Goal: Check status: Check status

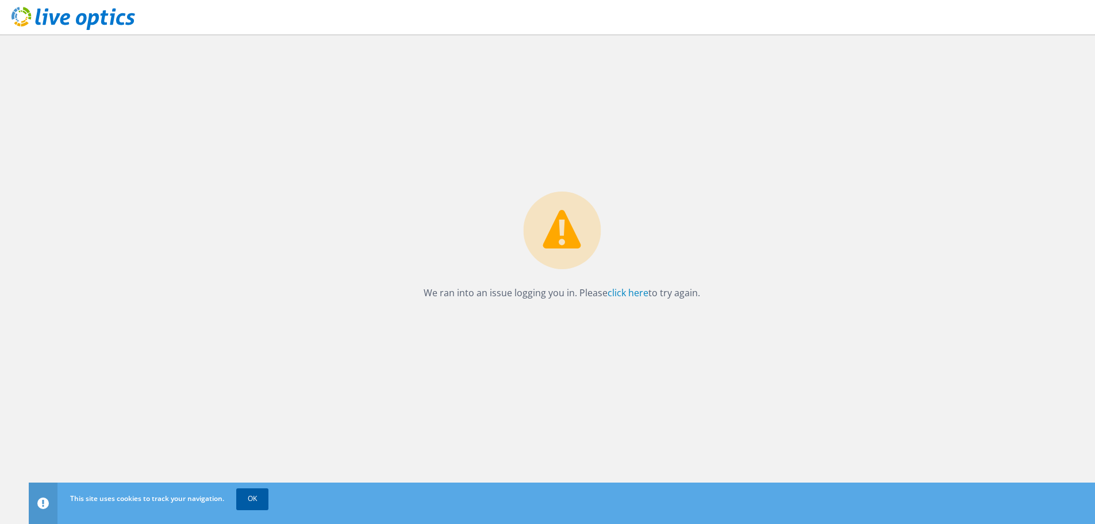
click at [259, 499] on link "OK" at bounding box center [252, 498] width 32 height 21
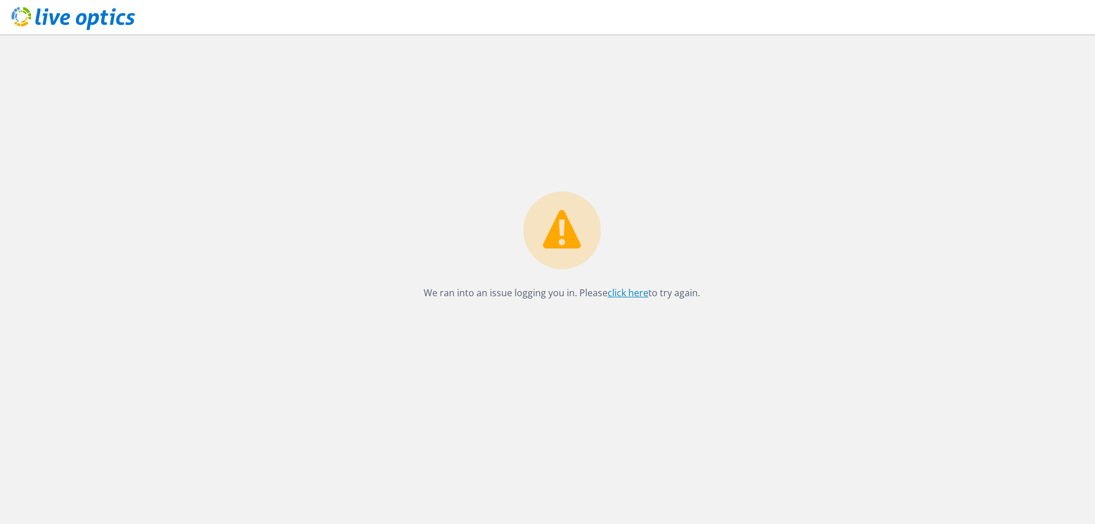
click at [631, 297] on link "click here" at bounding box center [628, 292] width 41 height 13
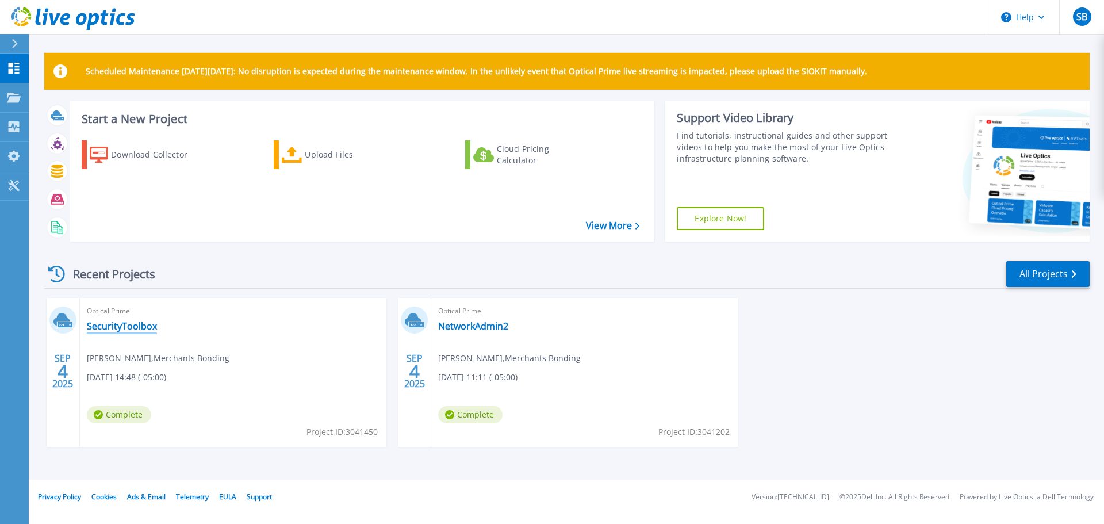
click at [144, 328] on link "SecurityToolbox" at bounding box center [122, 325] width 70 height 11
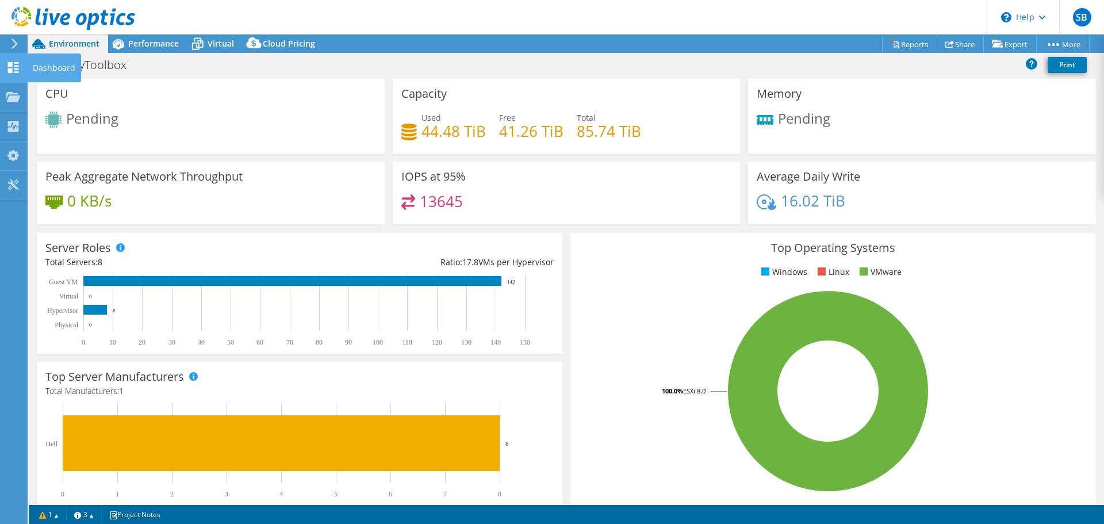
click at [42, 66] on div "Dashboard" at bounding box center [54, 67] width 54 height 29
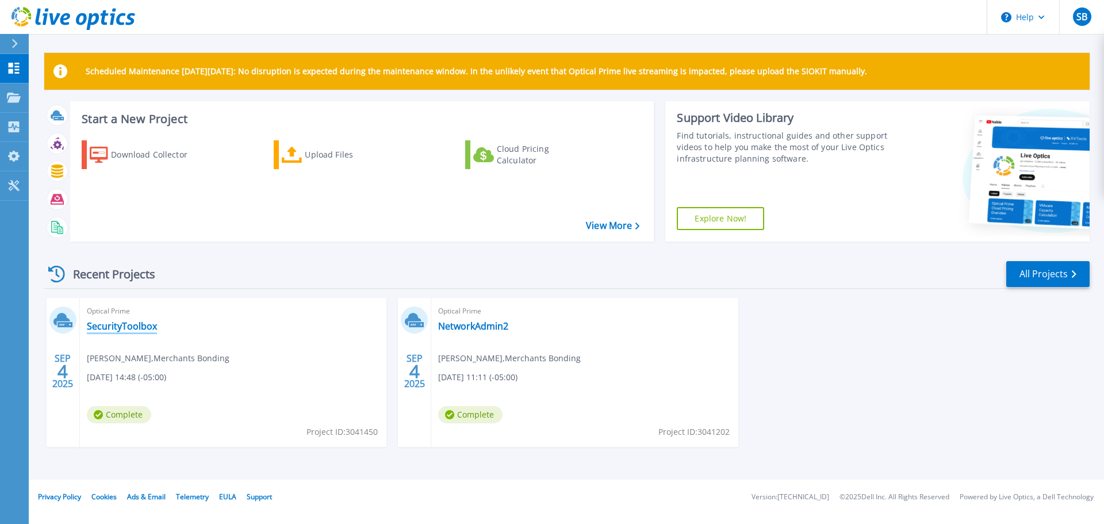
click at [127, 323] on link "SecurityToolbox" at bounding box center [122, 325] width 70 height 11
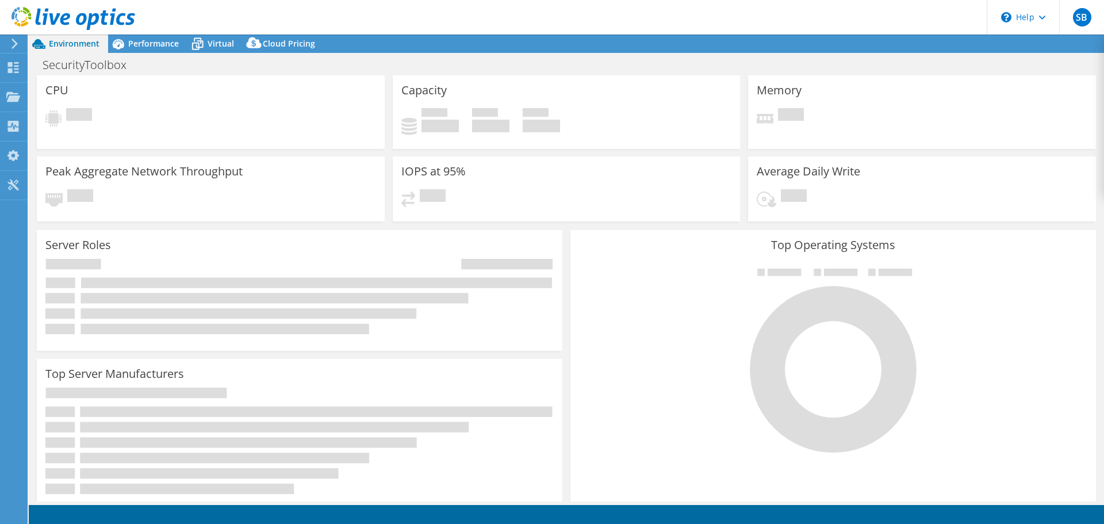
select select "USD"
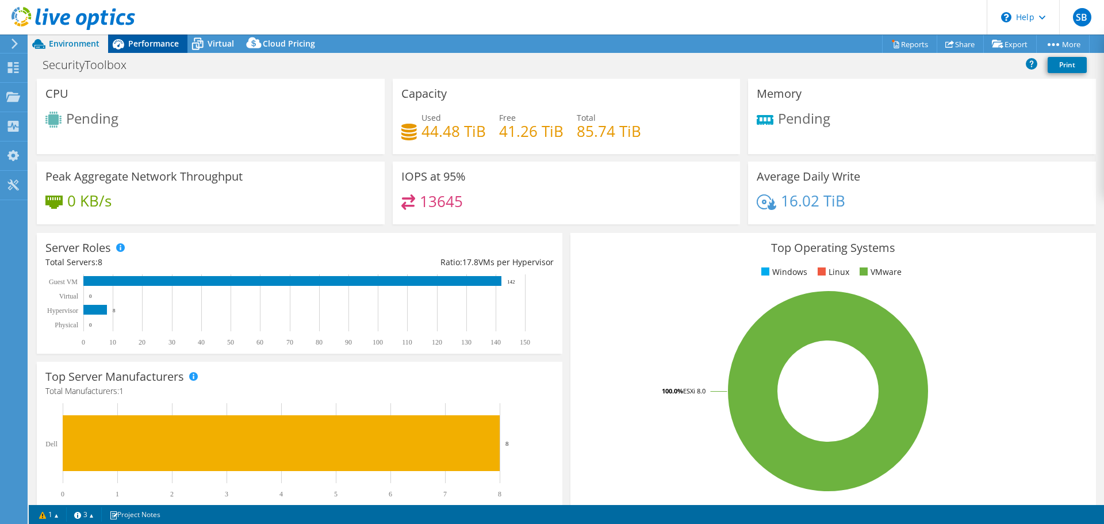
click at [133, 45] on span "Performance" at bounding box center [153, 43] width 51 height 11
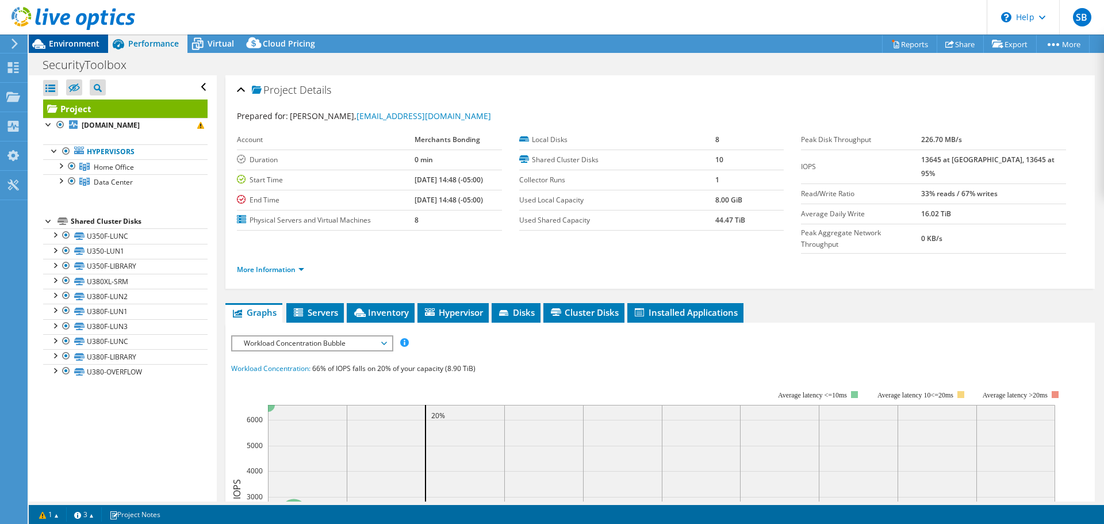
click at [70, 45] on span "Environment" at bounding box center [74, 43] width 51 height 11
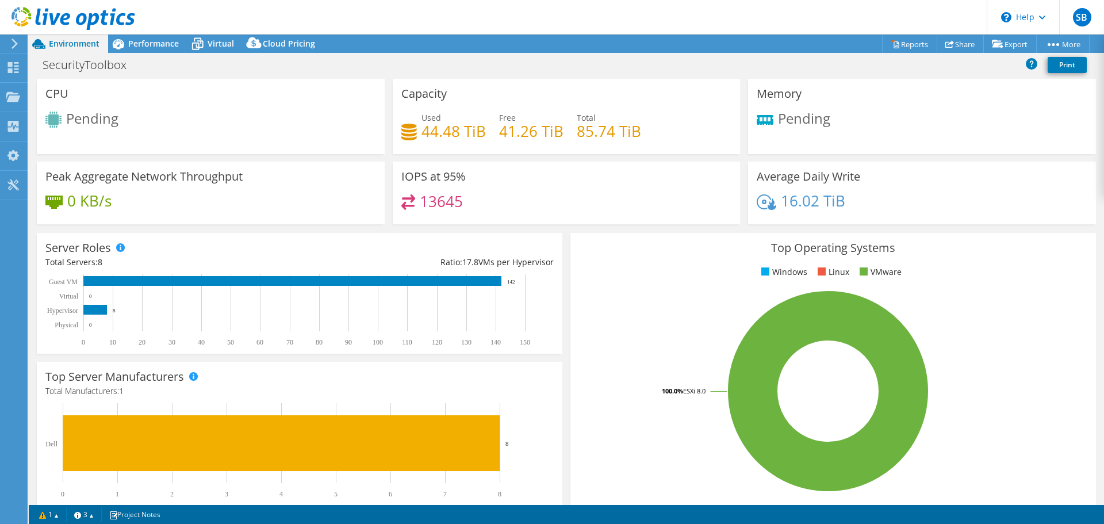
click at [35, 18] on icon at bounding box center [73, 19] width 124 height 24
